Goal: Information Seeking & Learning: Learn about a topic

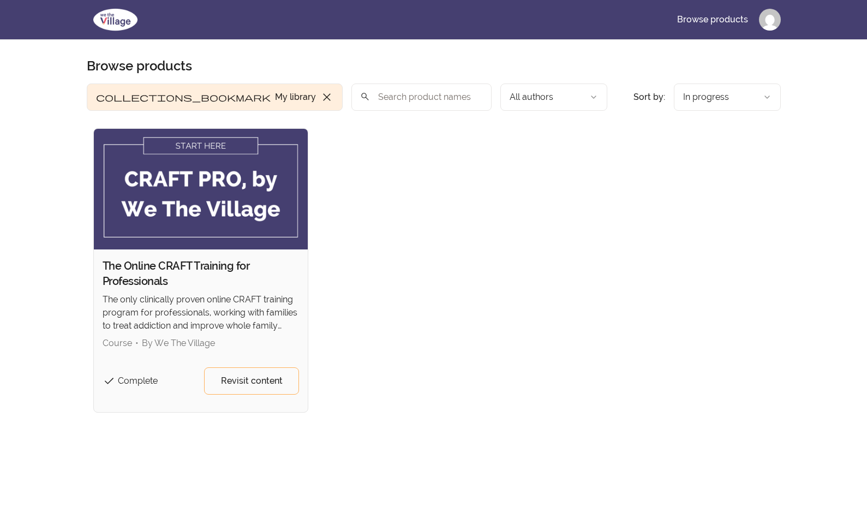
scroll to position [1, 0]
click at [269, 383] on span "Revisit content" at bounding box center [252, 380] width 62 height 13
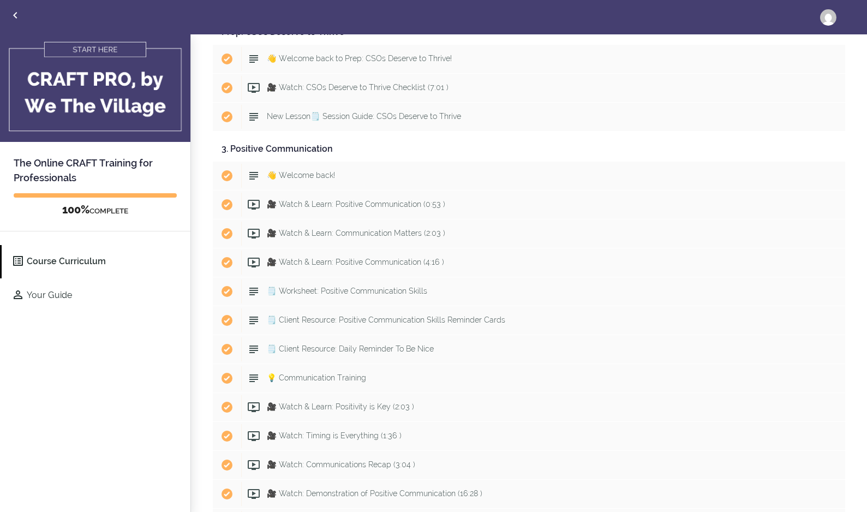
scroll to position [1810, 0]
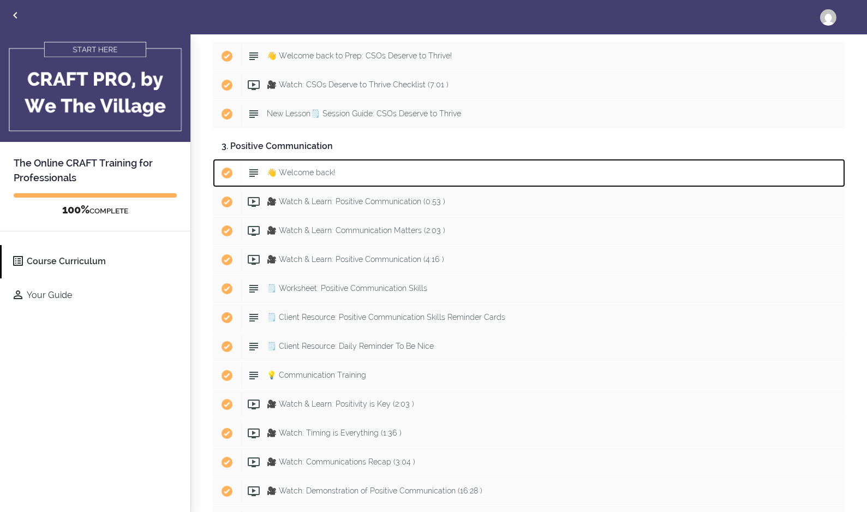
click at [313, 175] on span "👋 Welcome back!" at bounding box center [301, 172] width 68 height 9
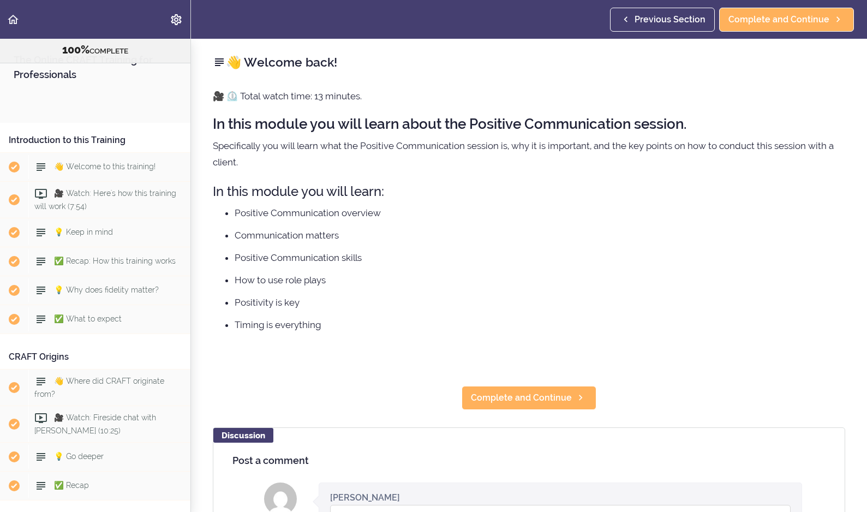
scroll to position [2179, 0]
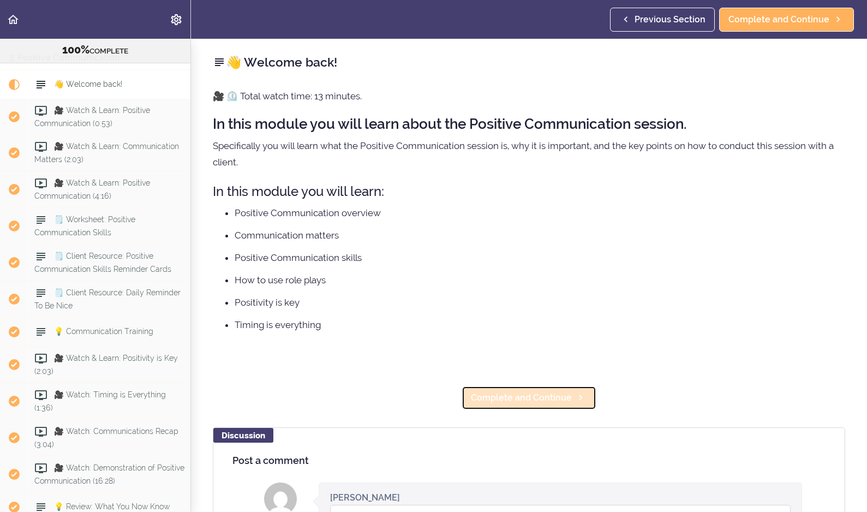
click at [517, 399] on span "Complete and Continue" at bounding box center [521, 397] width 101 height 13
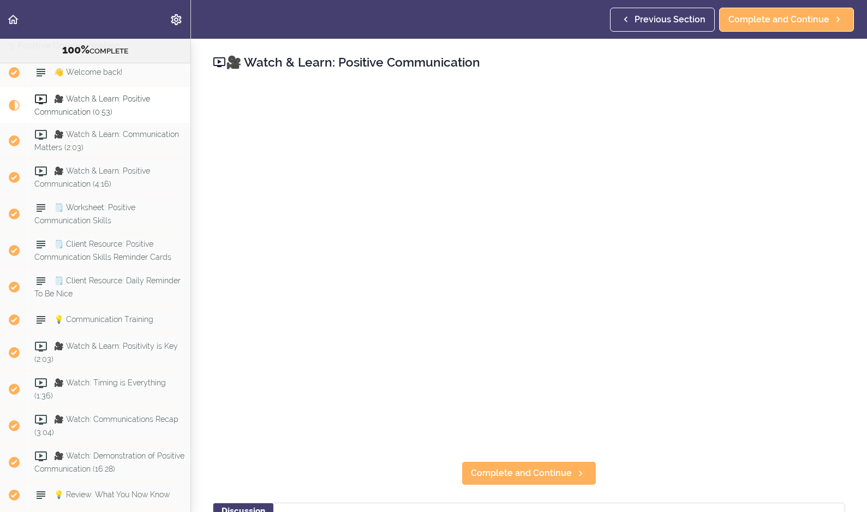
scroll to position [2194, 0]
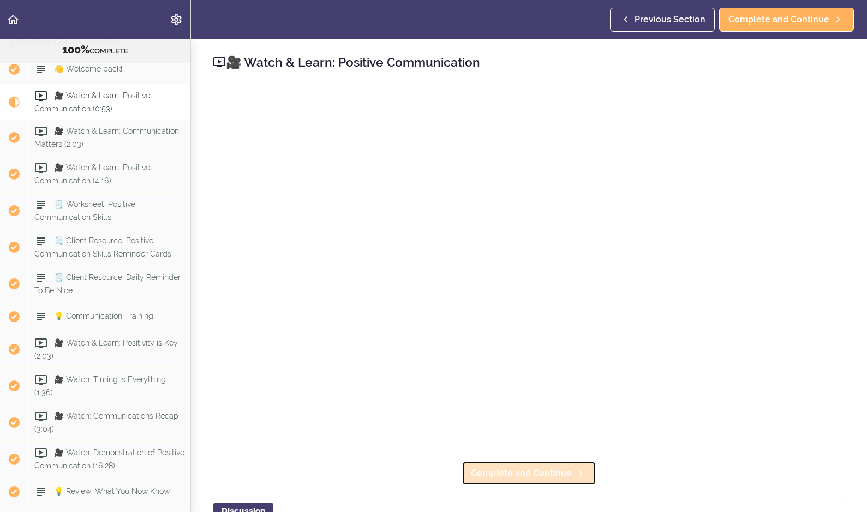
click at [515, 476] on span "Complete and Continue" at bounding box center [521, 473] width 101 height 13
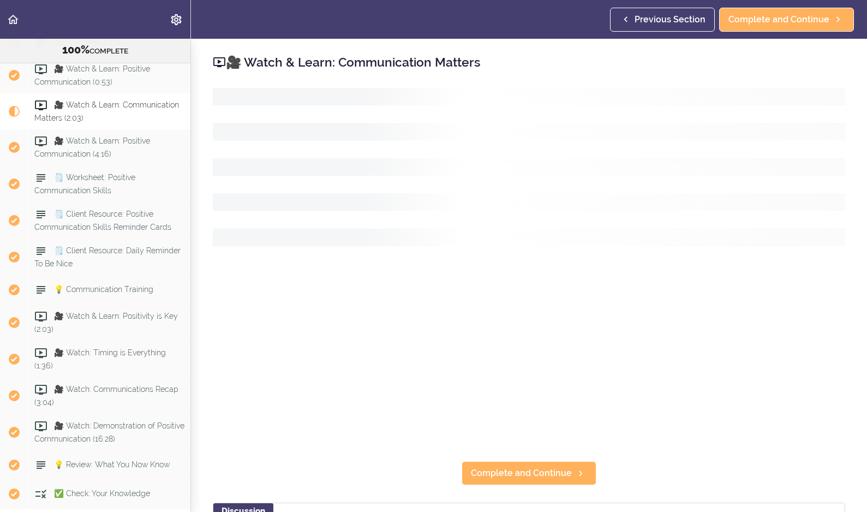
scroll to position [2231, 0]
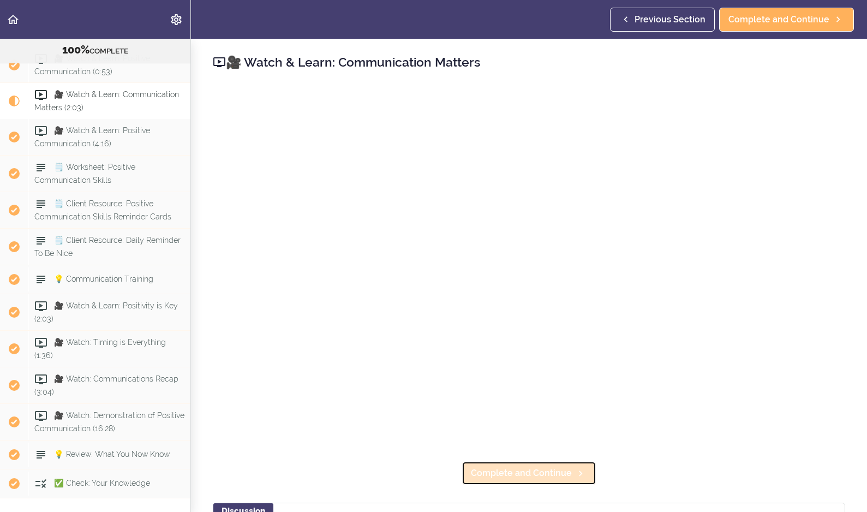
click at [574, 473] on icon at bounding box center [580, 473] width 13 height 11
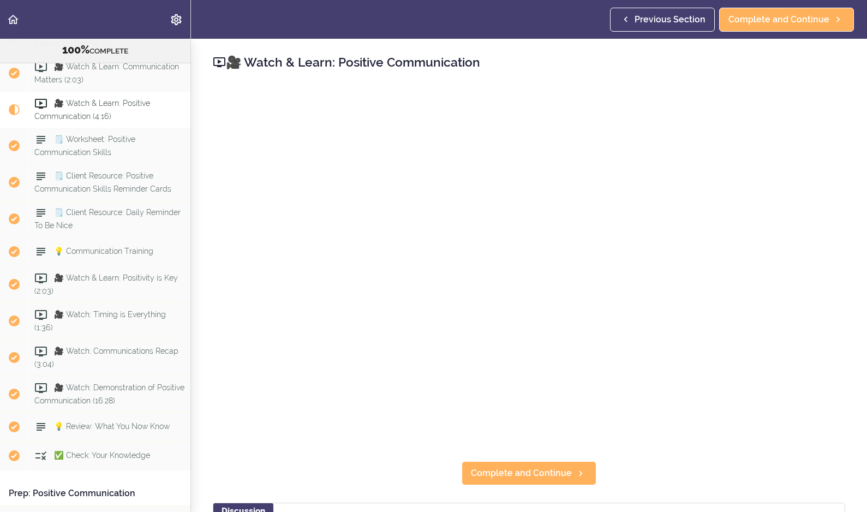
scroll to position [2268, 0]
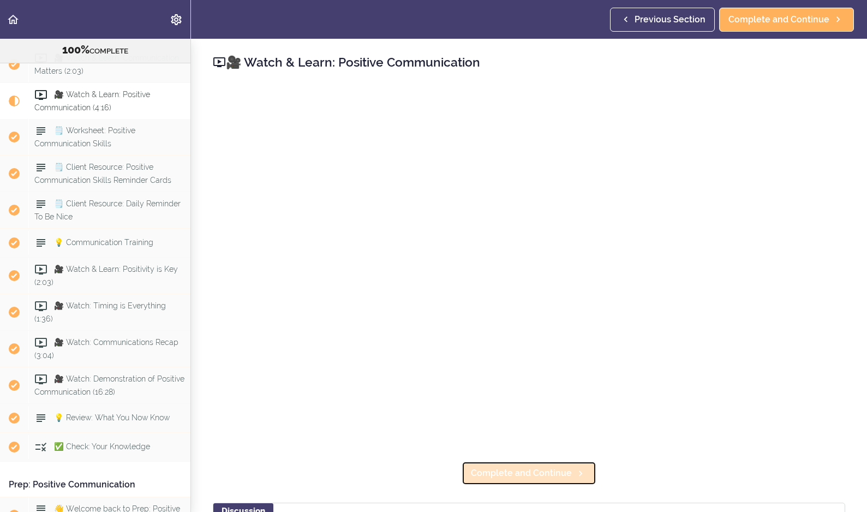
click at [557, 472] on span "Complete and Continue" at bounding box center [521, 473] width 101 height 13
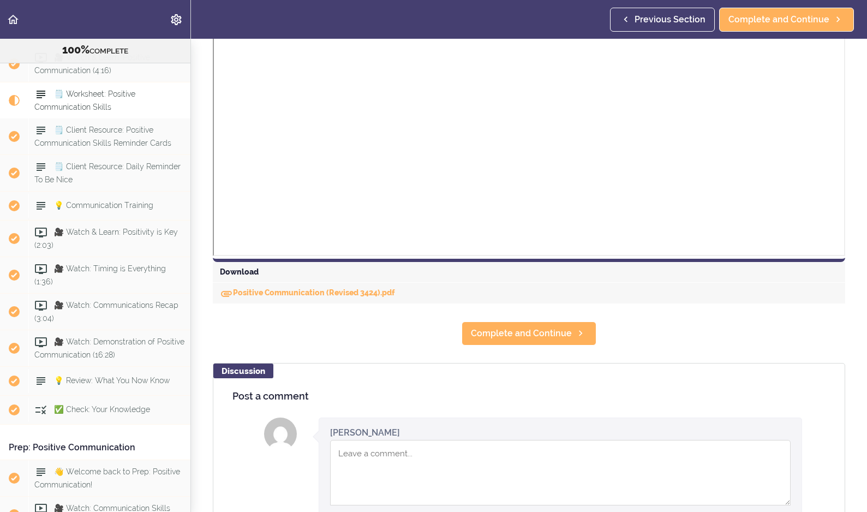
scroll to position [362, 0]
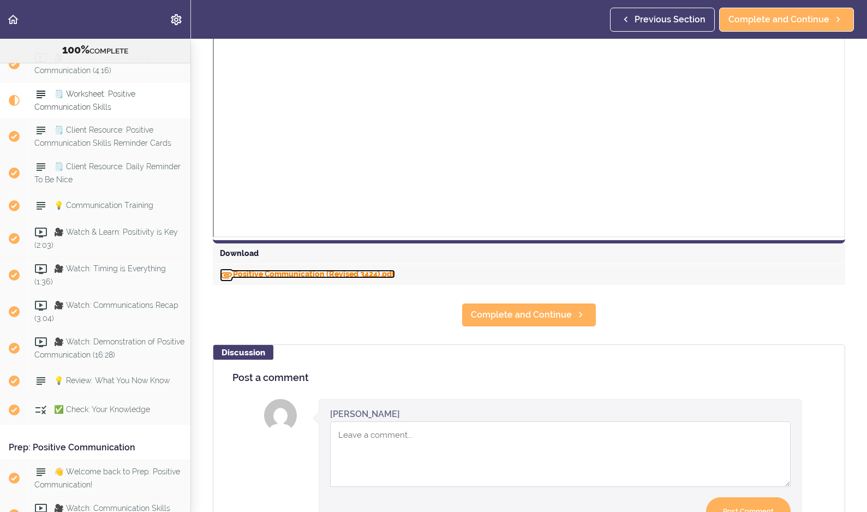
click at [378, 275] on link "Positive Communication (Revised 3424).pdf" at bounding box center [307, 274] width 175 height 9
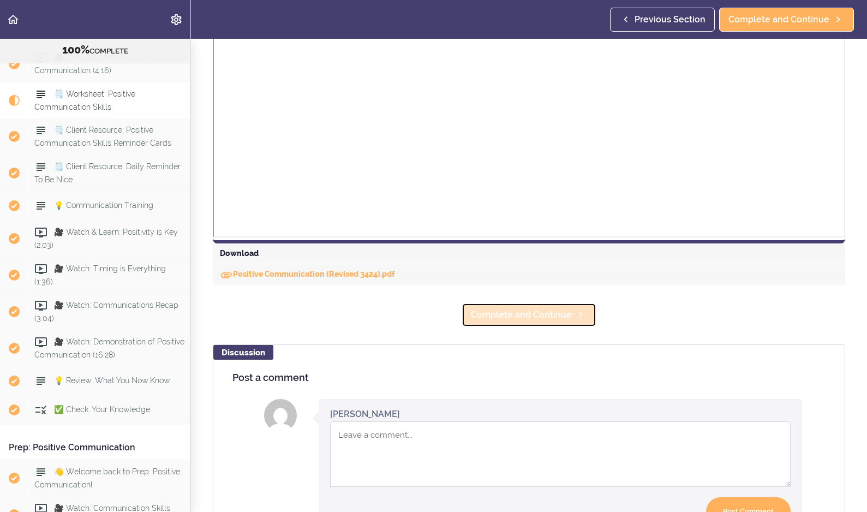
click at [511, 314] on span "Complete and Continue" at bounding box center [521, 314] width 101 height 13
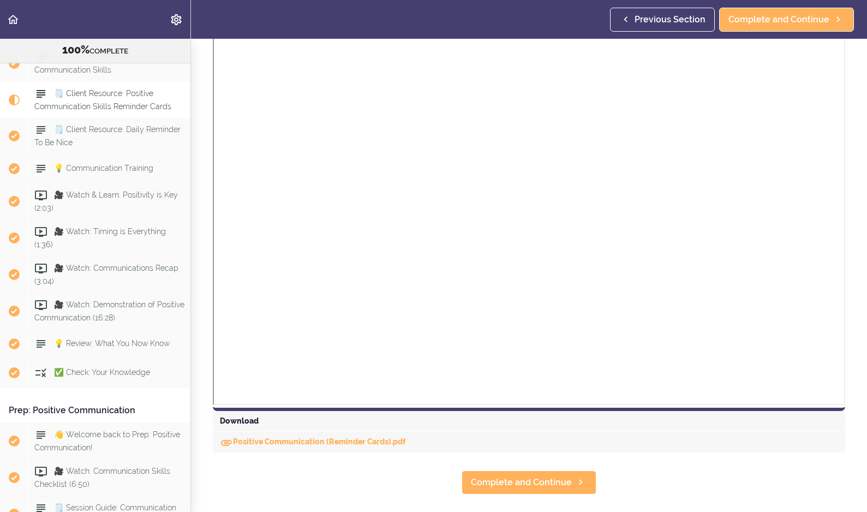
scroll to position [245, 0]
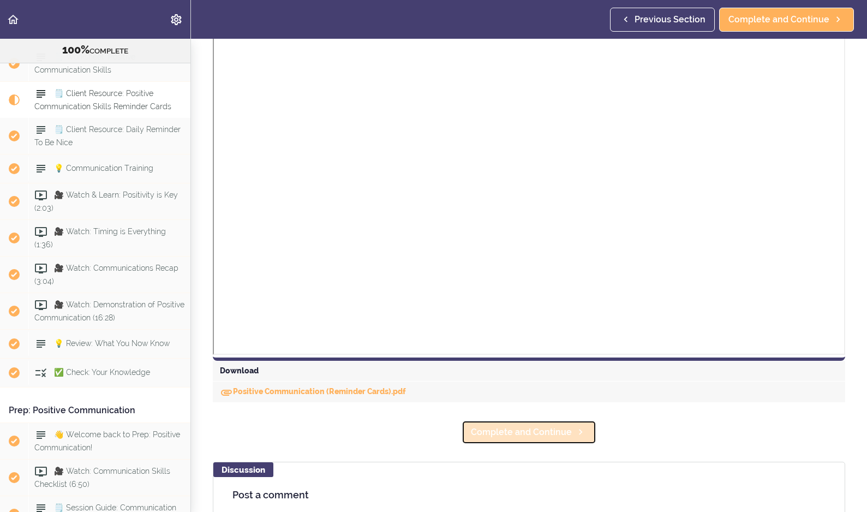
click at [538, 432] on span "Complete and Continue" at bounding box center [521, 432] width 101 height 13
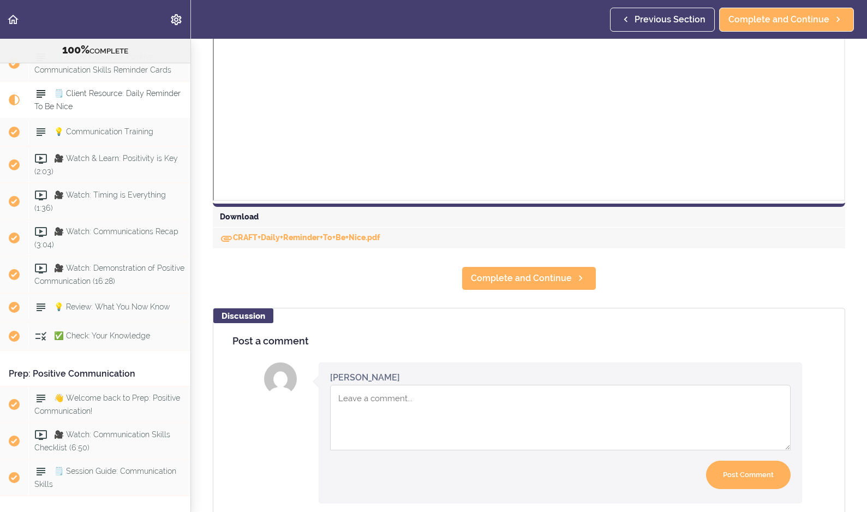
scroll to position [353, 0]
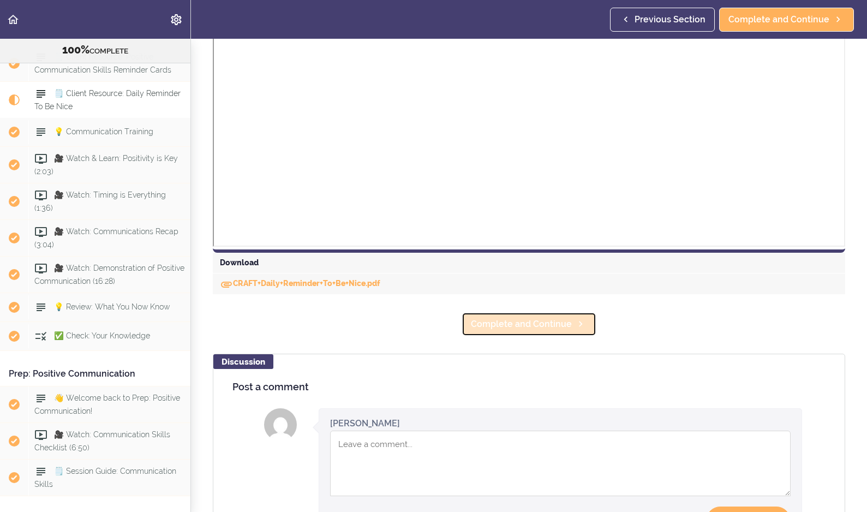
click at [578, 326] on icon at bounding box center [580, 323] width 13 height 11
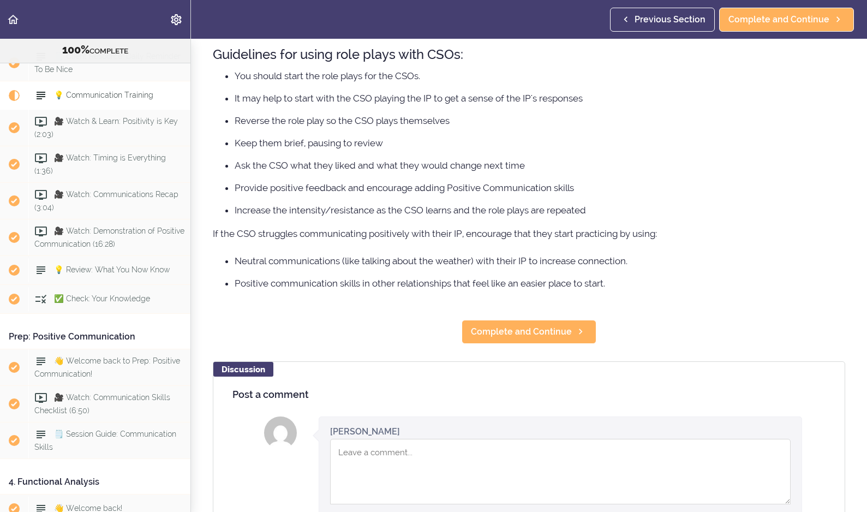
scroll to position [121, 0]
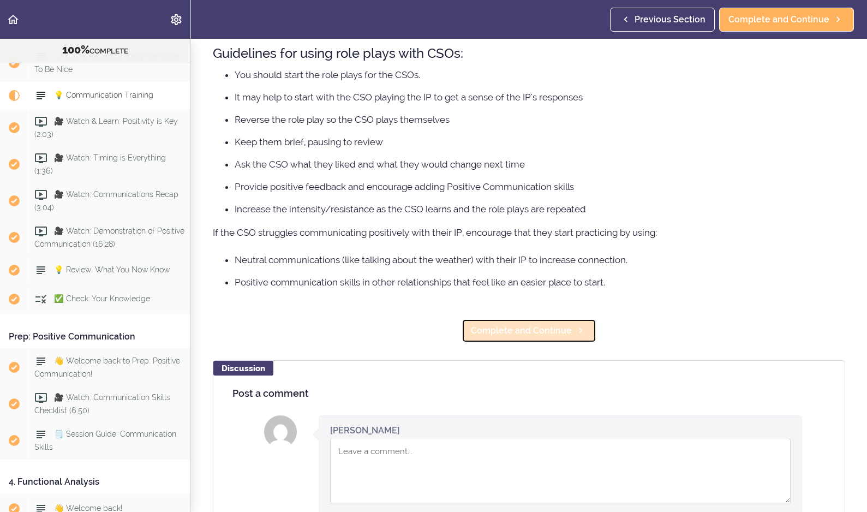
click at [550, 331] on span "Complete and Continue" at bounding box center [521, 330] width 101 height 13
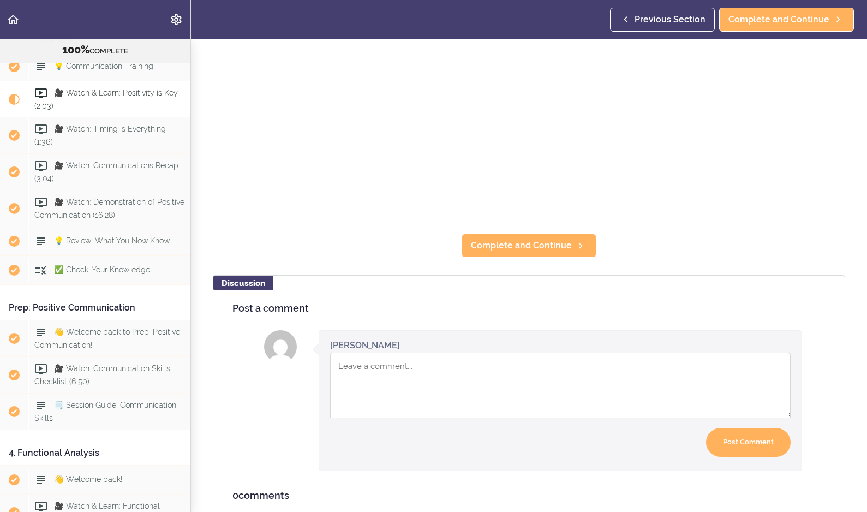
scroll to position [229, 0]
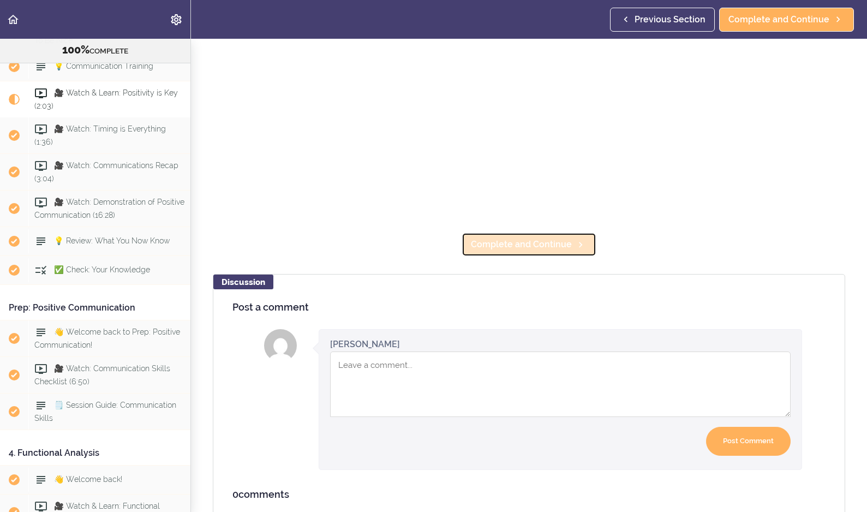
click at [545, 248] on span "Complete and Continue" at bounding box center [521, 244] width 101 height 13
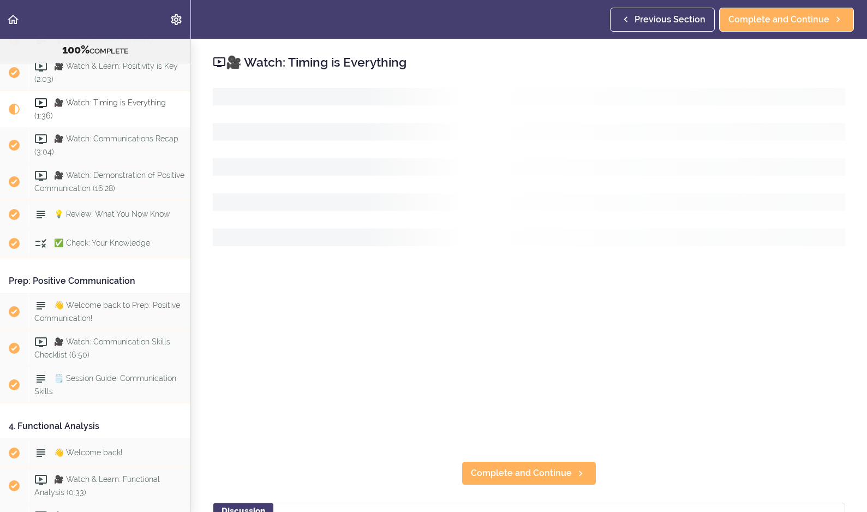
scroll to position [2481, 0]
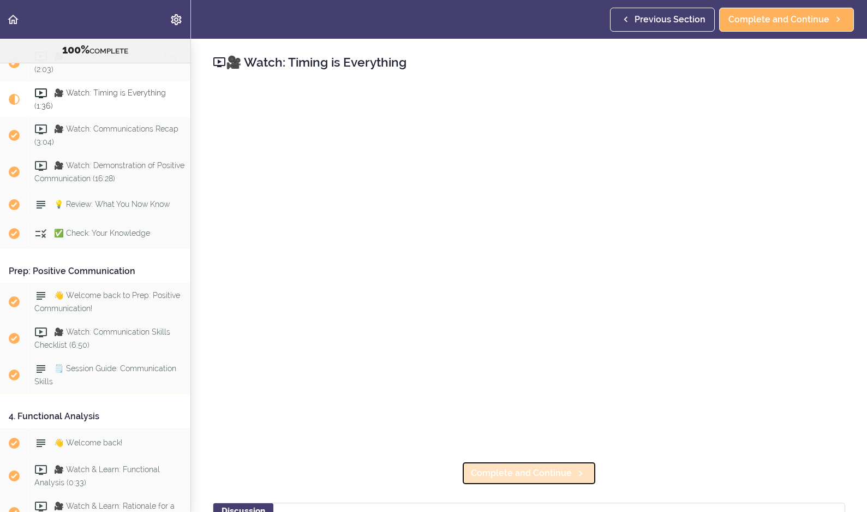
click at [513, 472] on span "Complete and Continue" at bounding box center [521, 473] width 101 height 13
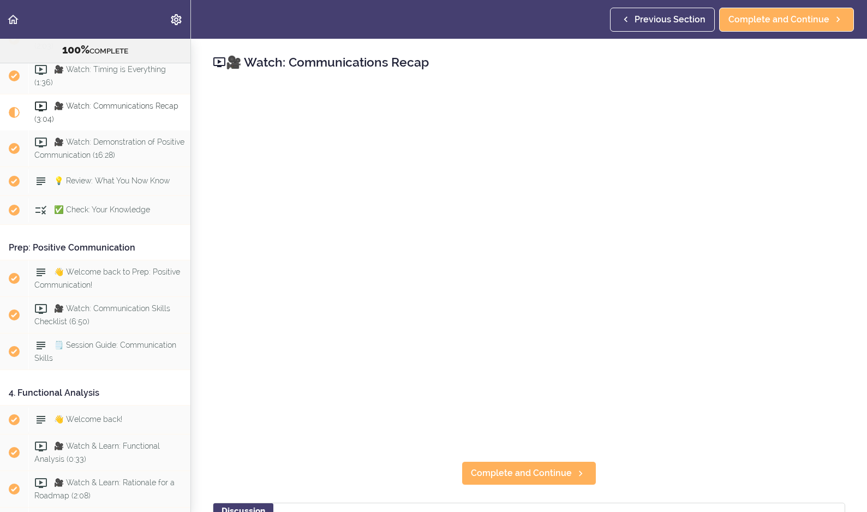
scroll to position [2510, 0]
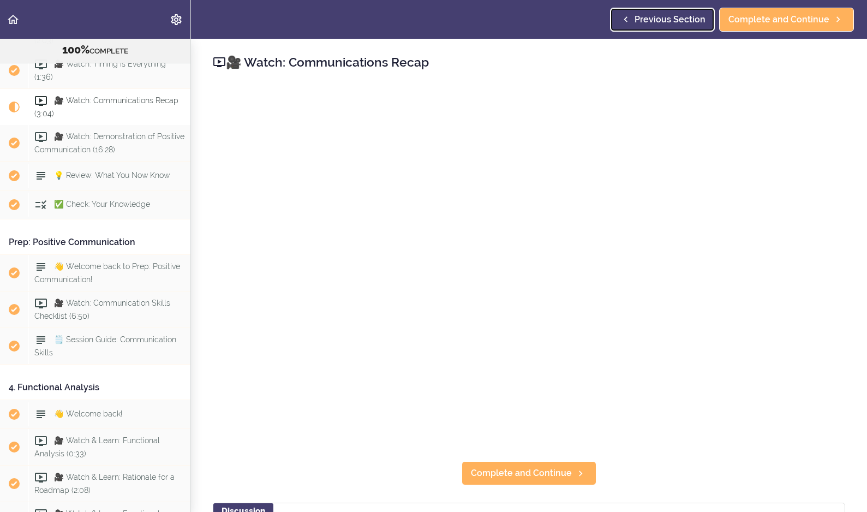
click at [663, 16] on span "Previous Section" at bounding box center [670, 19] width 71 height 13
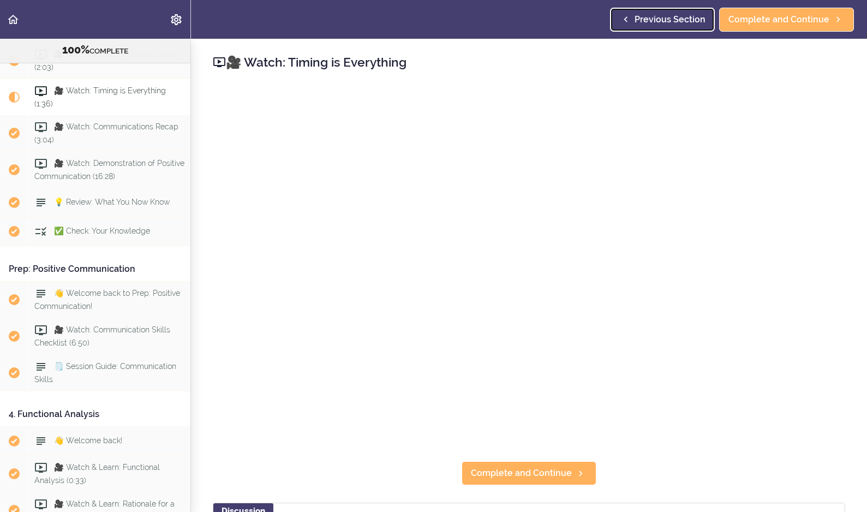
scroll to position [2481, 0]
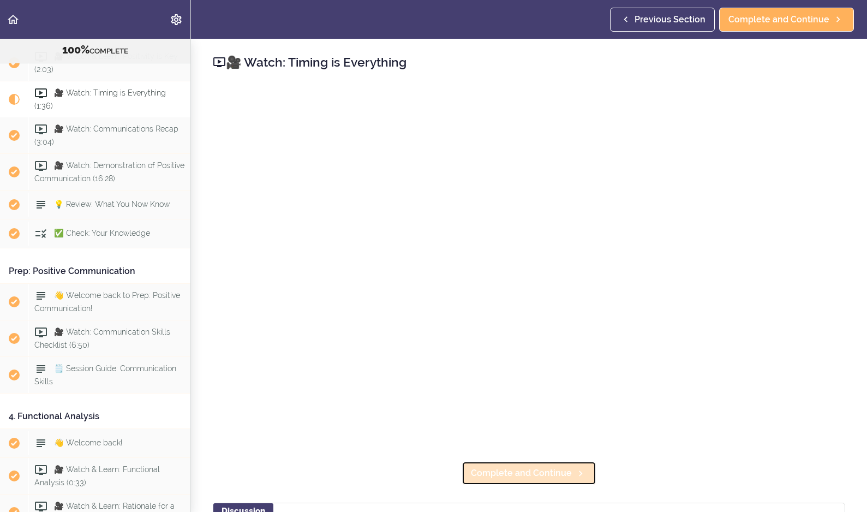
click at [556, 475] on span "Complete and Continue" at bounding box center [521, 473] width 101 height 13
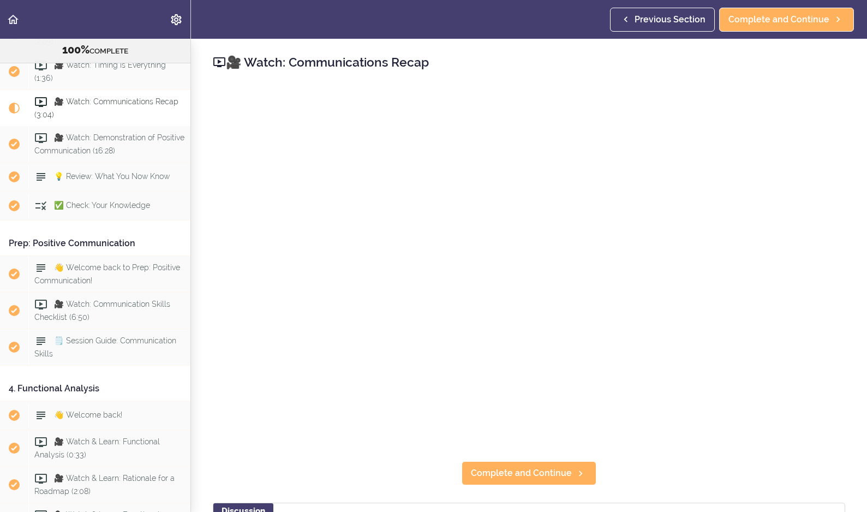
scroll to position [2510, 0]
